Goal: Navigation & Orientation: Find specific page/section

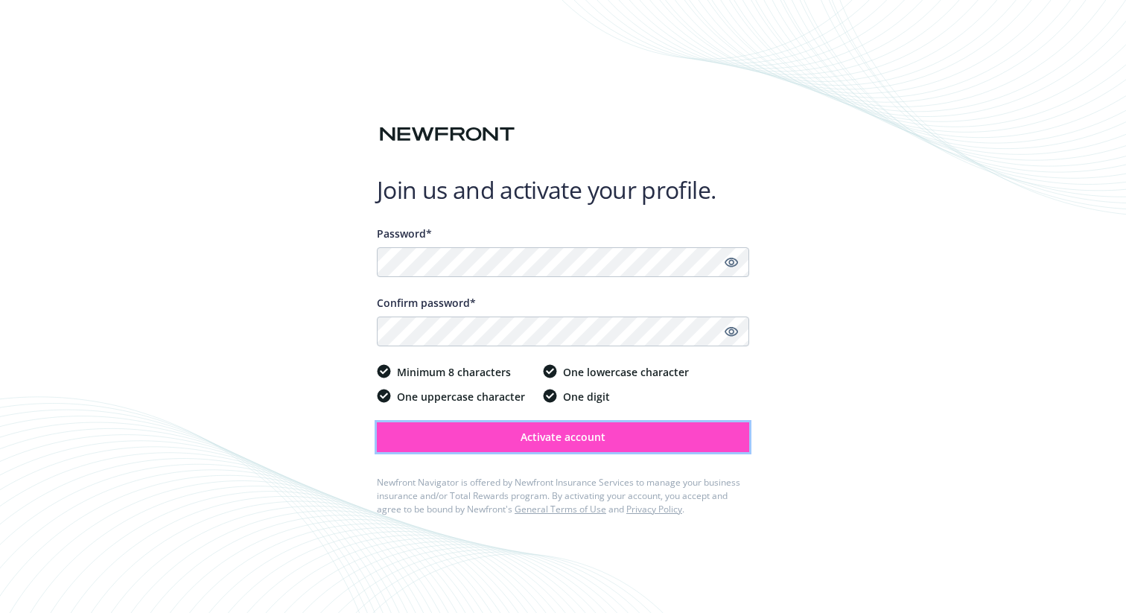
click at [527, 449] on button "Activate account" at bounding box center [563, 437] width 372 height 30
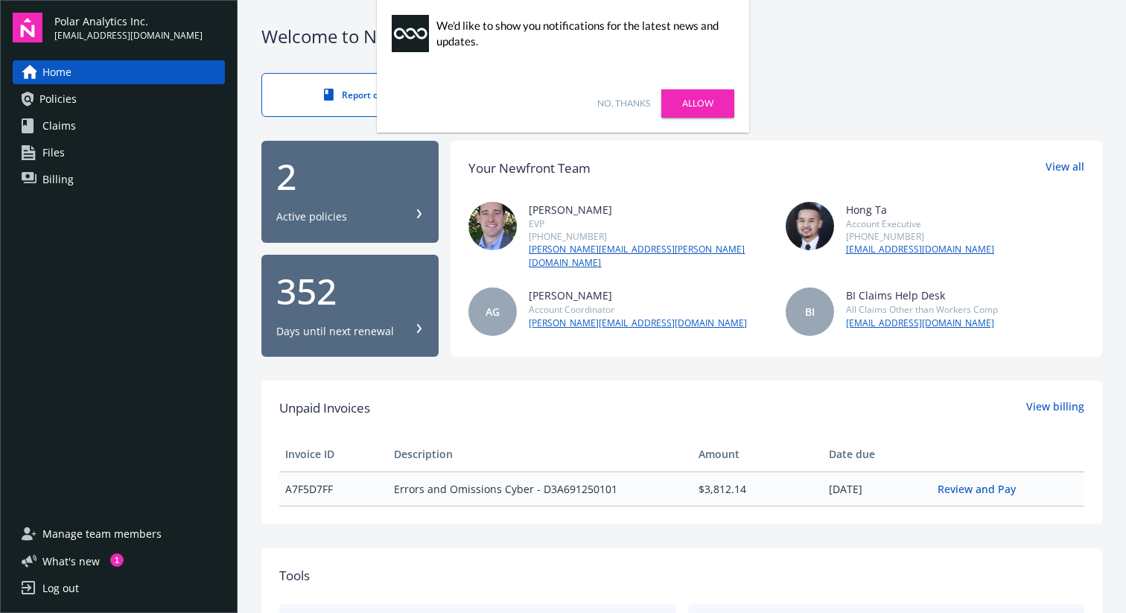
click at [607, 99] on link "No, thanks" at bounding box center [623, 103] width 53 height 13
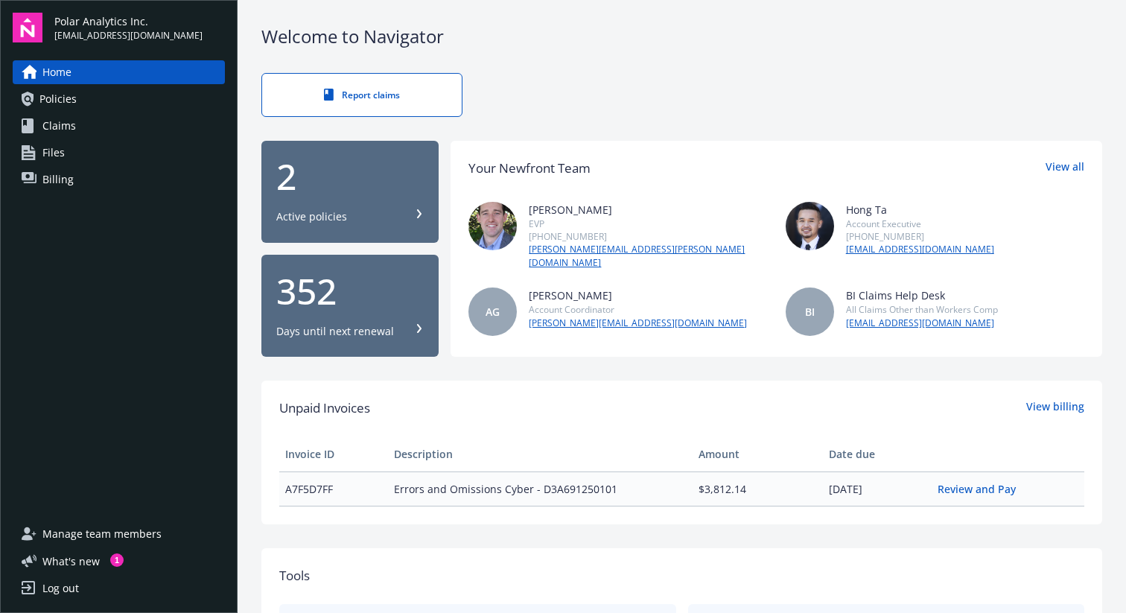
click at [181, 101] on link "Policies" at bounding box center [119, 99] width 212 height 24
